Goal: Transaction & Acquisition: Obtain resource

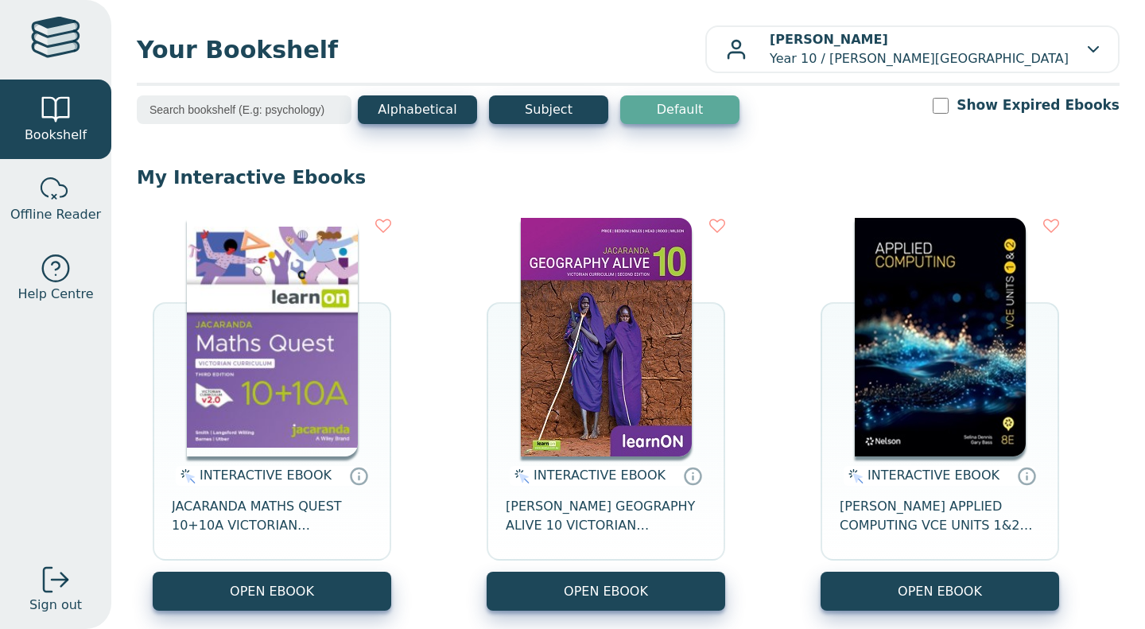
click at [212, 336] on img at bounding box center [272, 337] width 171 height 239
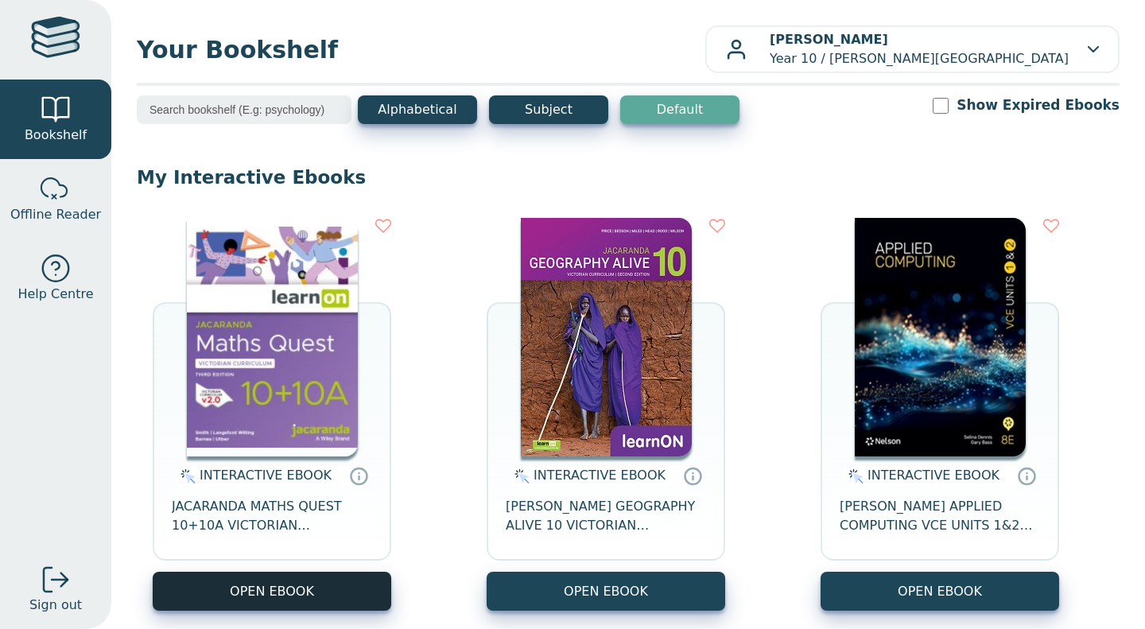
click at [240, 606] on button "OPEN EBOOK" at bounding box center [272, 591] width 239 height 39
